Goal: Complete application form

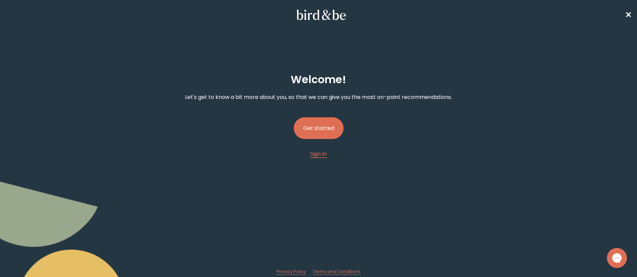
click at [322, 133] on button "Get started" at bounding box center [319, 128] width 50 height 22
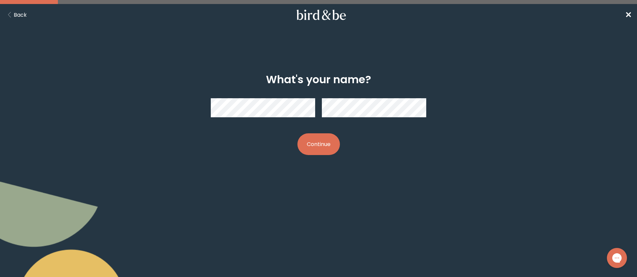
click at [297, 133] on button "Continue" at bounding box center [318, 144] width 42 height 22
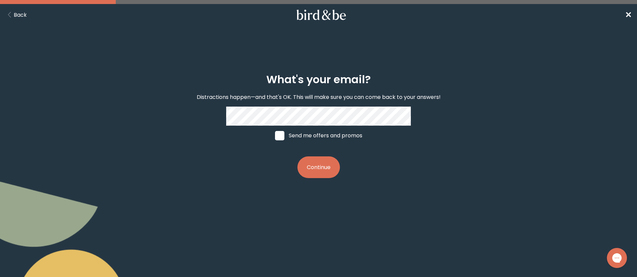
click at [320, 165] on button "Continue" at bounding box center [318, 168] width 42 height 22
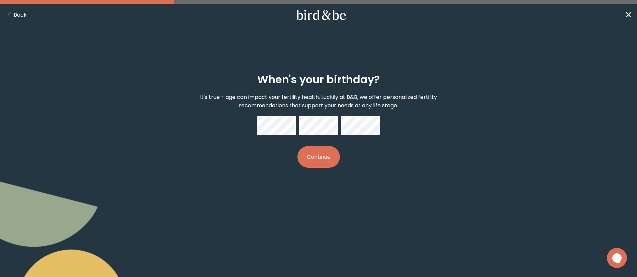
click at [297, 146] on button "Continue" at bounding box center [318, 157] width 42 height 22
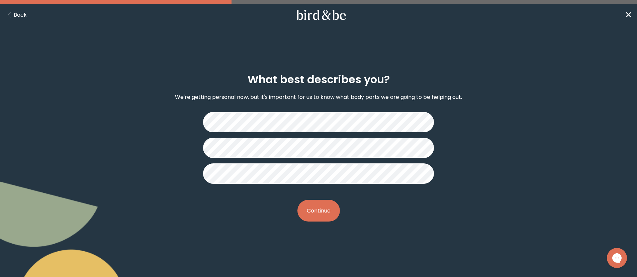
click at [321, 214] on button "Continue" at bounding box center [318, 211] width 42 height 22
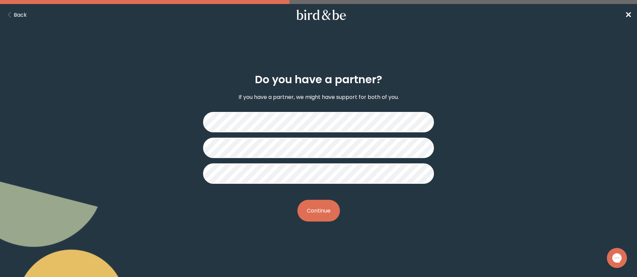
click at [320, 218] on button "Continue" at bounding box center [318, 211] width 42 height 22
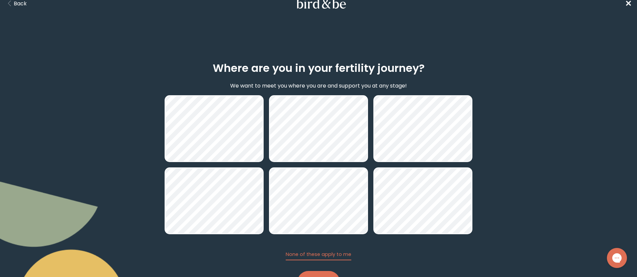
scroll to position [43, 0]
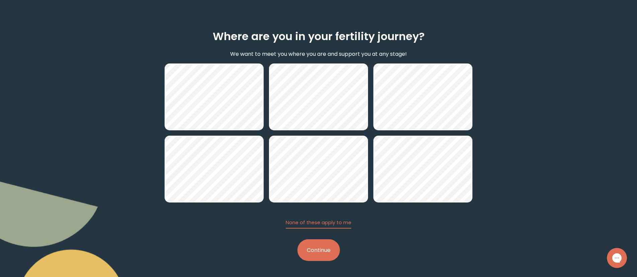
click at [320, 256] on button "Continue" at bounding box center [318, 250] width 42 height 22
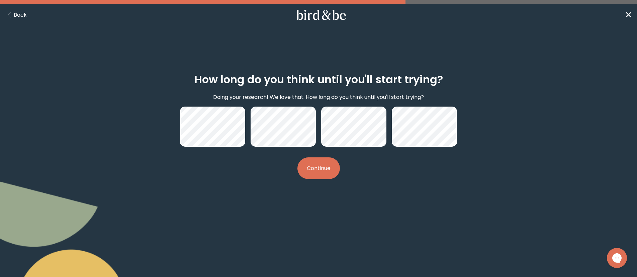
click at [322, 172] on button "Continue" at bounding box center [318, 169] width 42 height 22
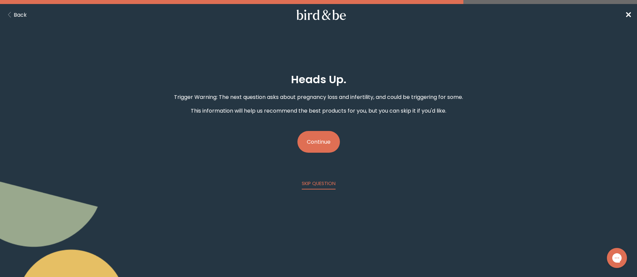
click at [323, 136] on button "Continue" at bounding box center [318, 142] width 42 height 22
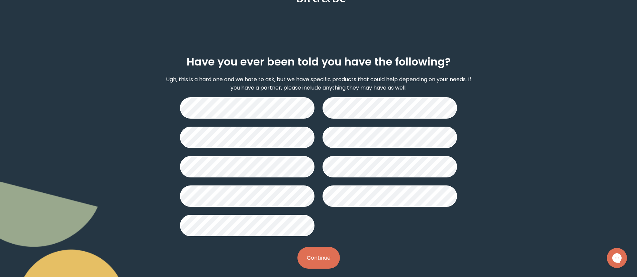
scroll to position [22, 0]
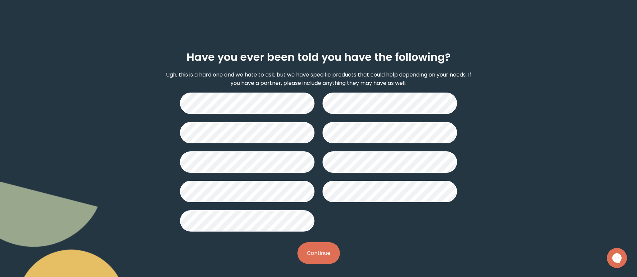
click at [318, 247] on button "Continue" at bounding box center [318, 253] width 42 height 22
